Goal: Check status

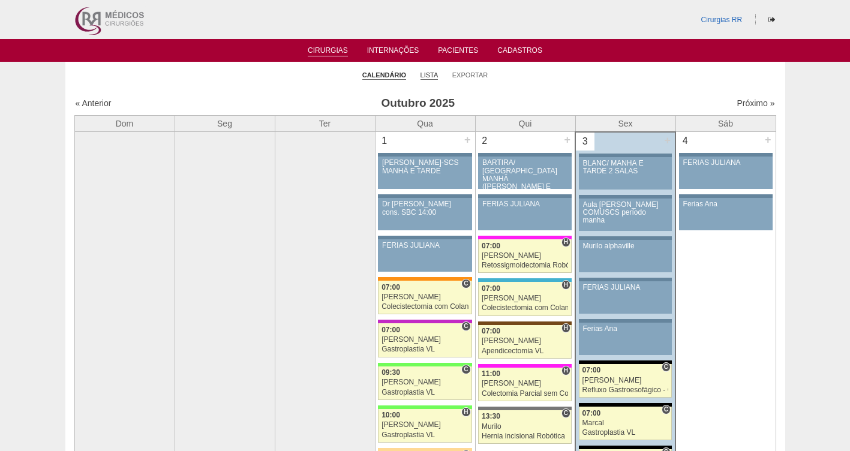
click at [434, 74] on link "Lista" at bounding box center [429, 75] width 18 height 9
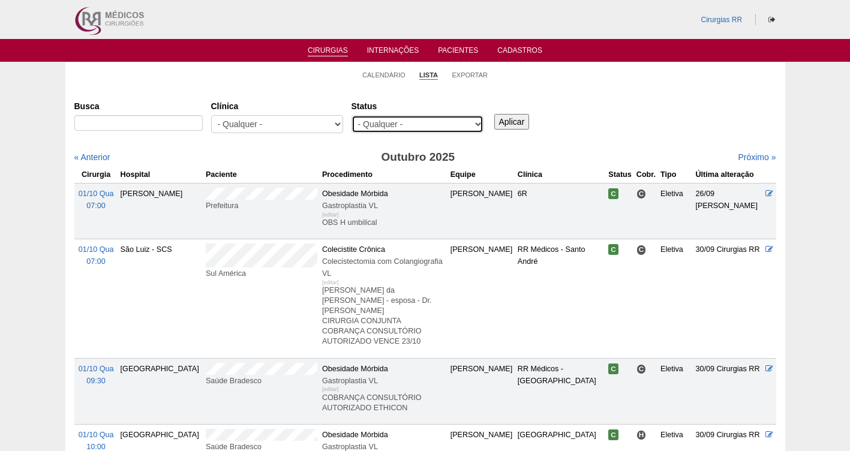
drag, startPoint x: 0, startPoint y: 0, endPoint x: 402, endPoint y: 122, distance: 420.5
click at [402, 122] on select "- Qualquer - Reservada Confirmada Suspensa Cancelada" at bounding box center [417, 124] width 132 height 18
select select "resr"
click at [351, 115] on select "- Qualquer - Reservada Confirmada Suspensa Cancelada" at bounding box center [417, 124] width 132 height 18
click at [519, 126] on input "Aplicar" at bounding box center [511, 122] width 35 height 16
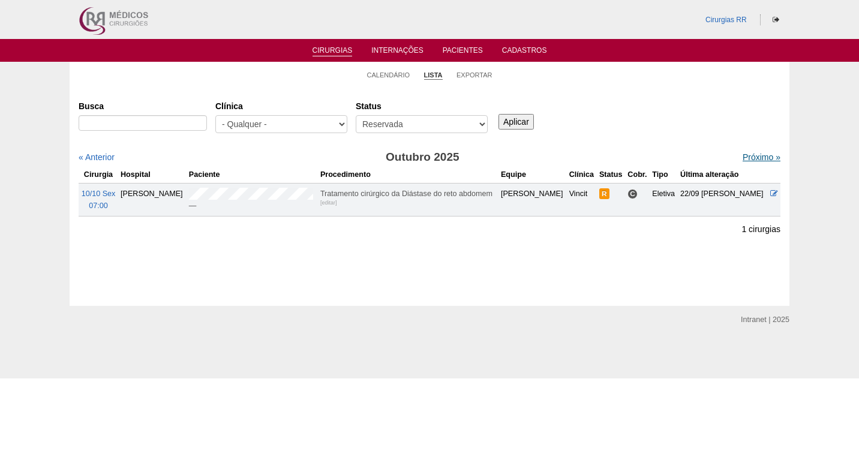
click at [754, 157] on link "Próximo »" at bounding box center [762, 157] width 38 height 10
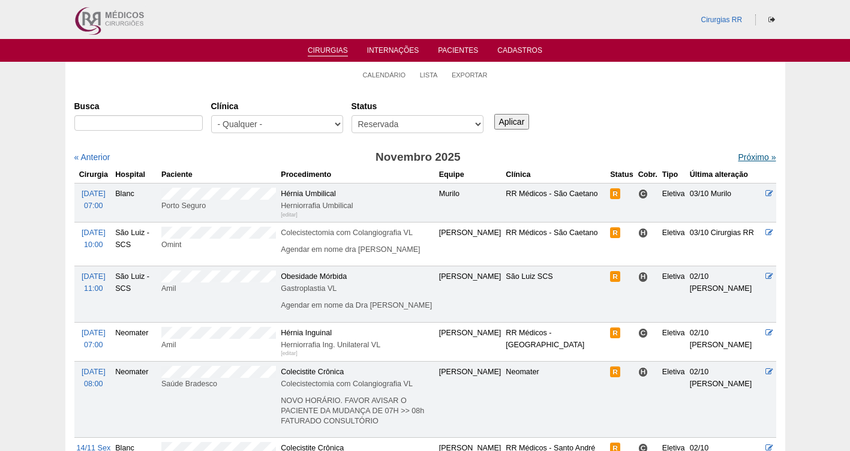
click at [743, 160] on link "Próximo »" at bounding box center [757, 157] width 38 height 10
